Goal: Task Accomplishment & Management: Use online tool/utility

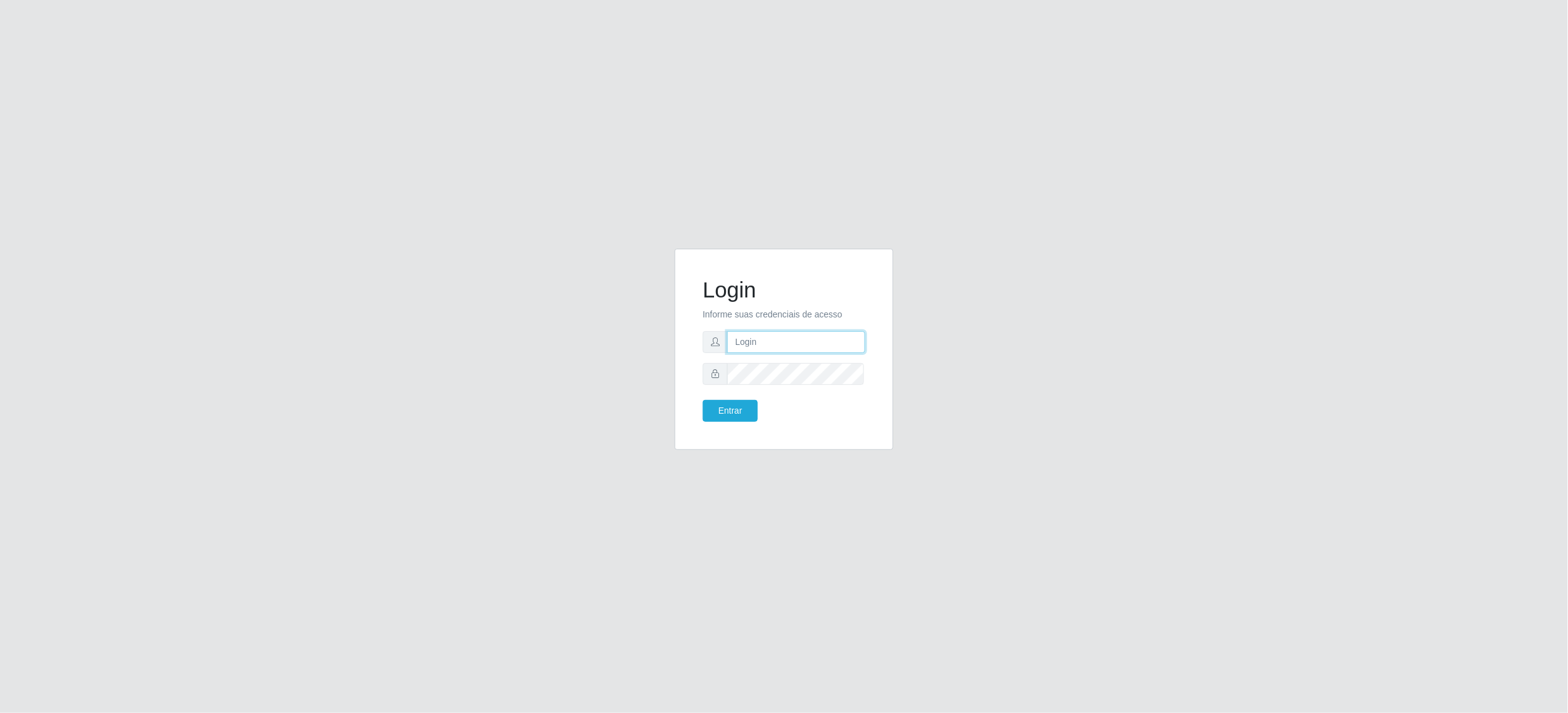
click at [780, 349] on input "text" at bounding box center [796, 342] width 138 height 22
type input "[EMAIL_ADDRESS][DOMAIN_NAME]"
click at [703, 400] on button "Entrar" at bounding box center [730, 410] width 55 height 22
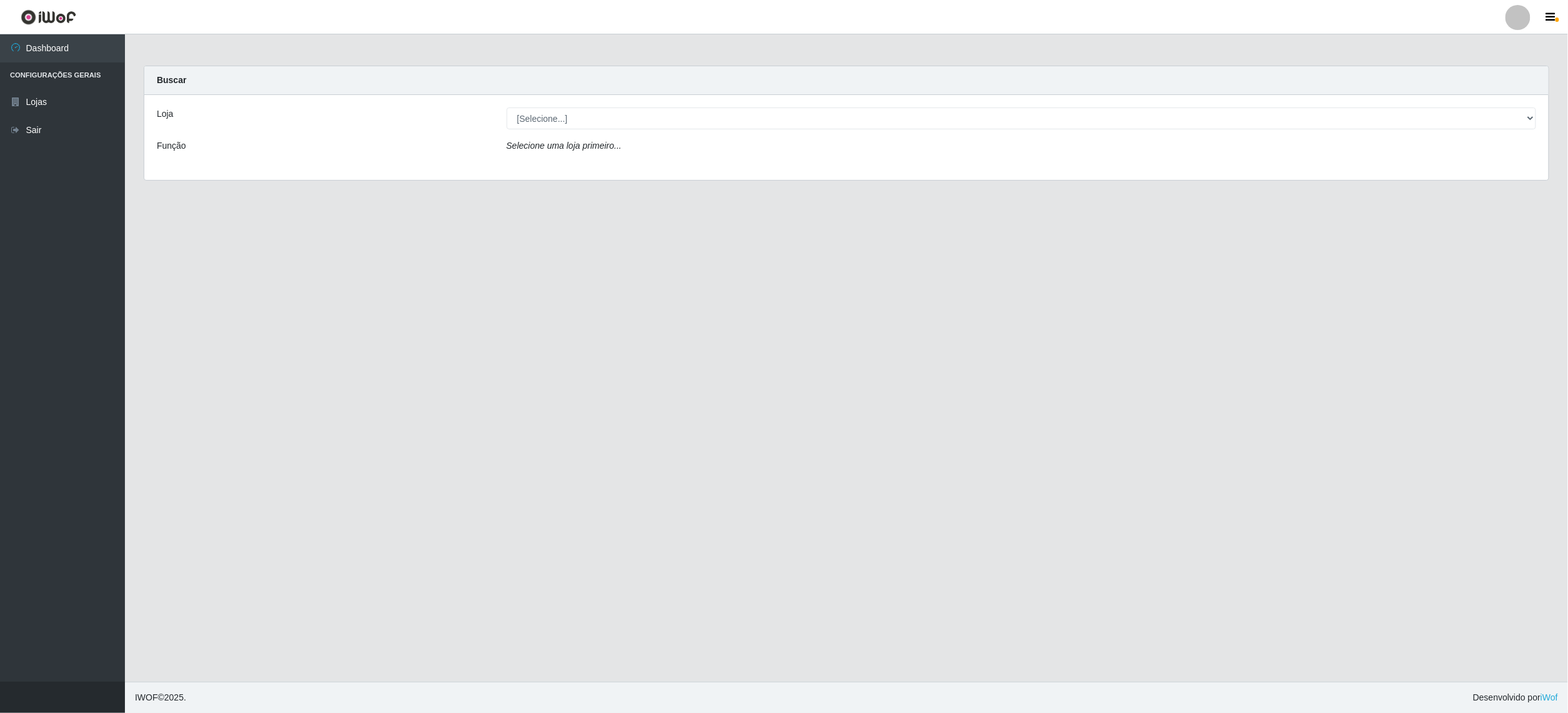
click at [761, 130] on div "Loja [Selecione...] BomQueSó Agreste - Loja 2 Função Selecione uma loja primeir…" at bounding box center [847, 138] width 1405 height 85
click at [757, 121] on select "[Selecione...] BomQueSó Agreste - Loja 2" at bounding box center [1022, 118] width 1030 height 22
select select "214"
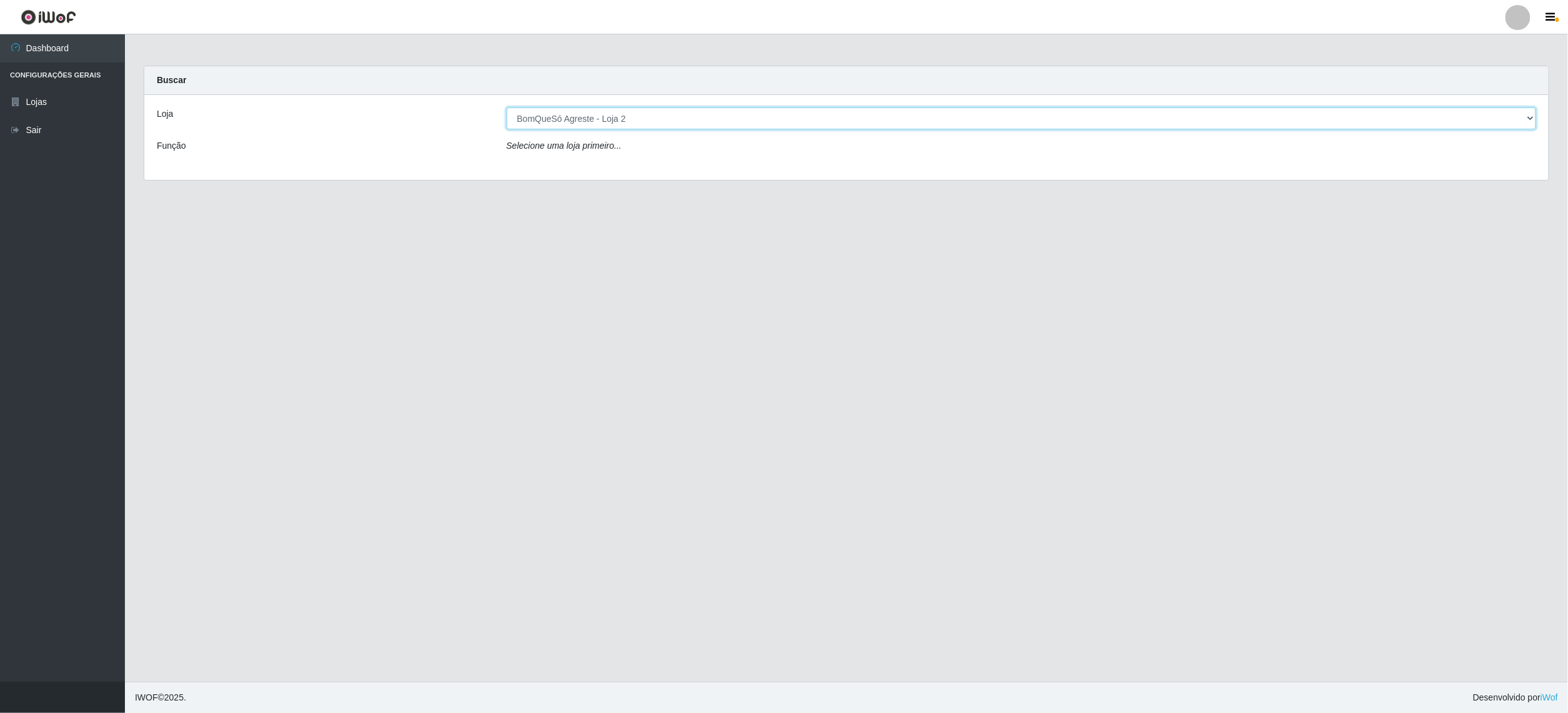
click at [506, 107] on select "[Selecione...] BomQueSó Agreste - Loja 2" at bounding box center [1022, 118] width 1030 height 22
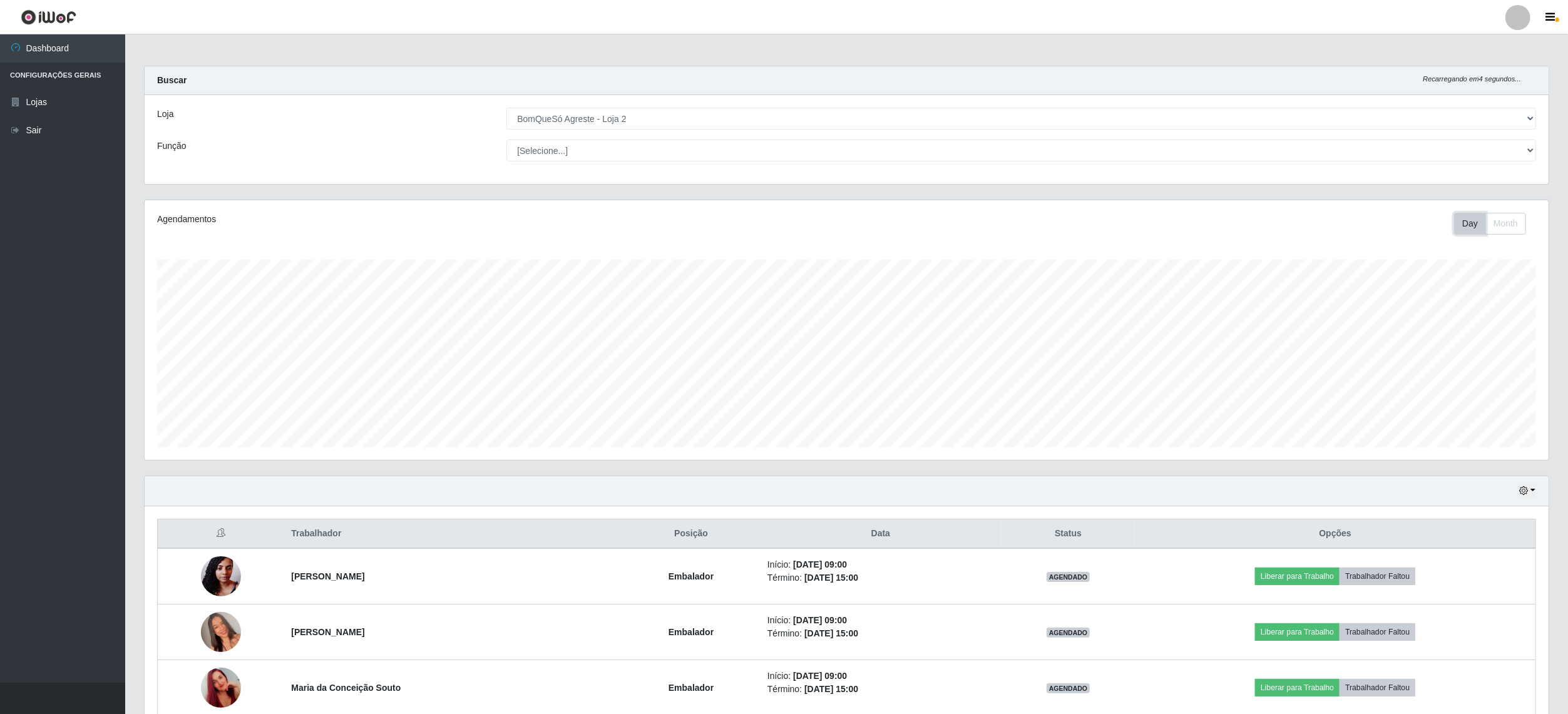
click at [1463, 228] on button "Day" at bounding box center [1470, 224] width 32 height 22
